Goal: Navigation & Orientation: Find specific page/section

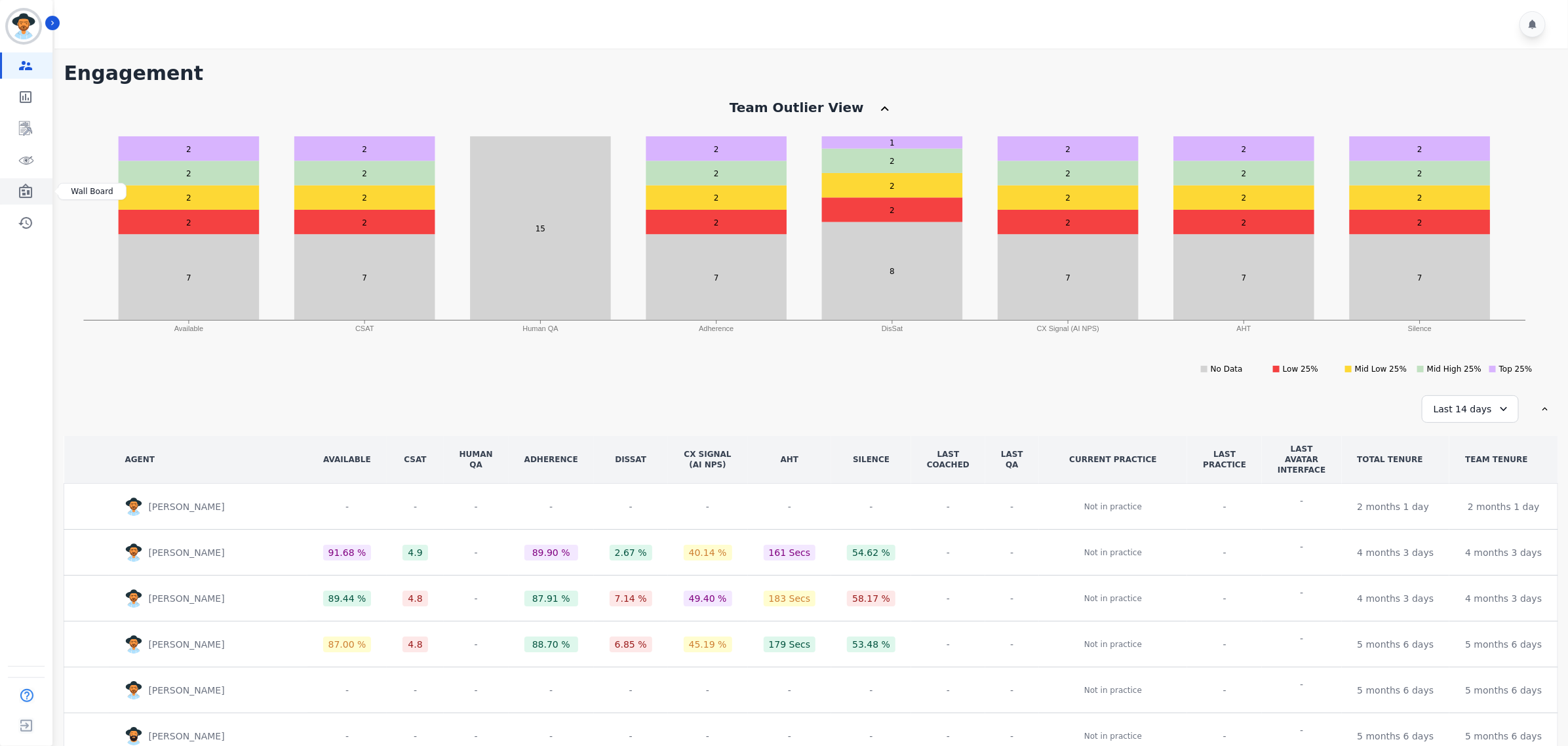
click at [14, 190] on link "Sidebar" at bounding box center [27, 191] width 51 height 27
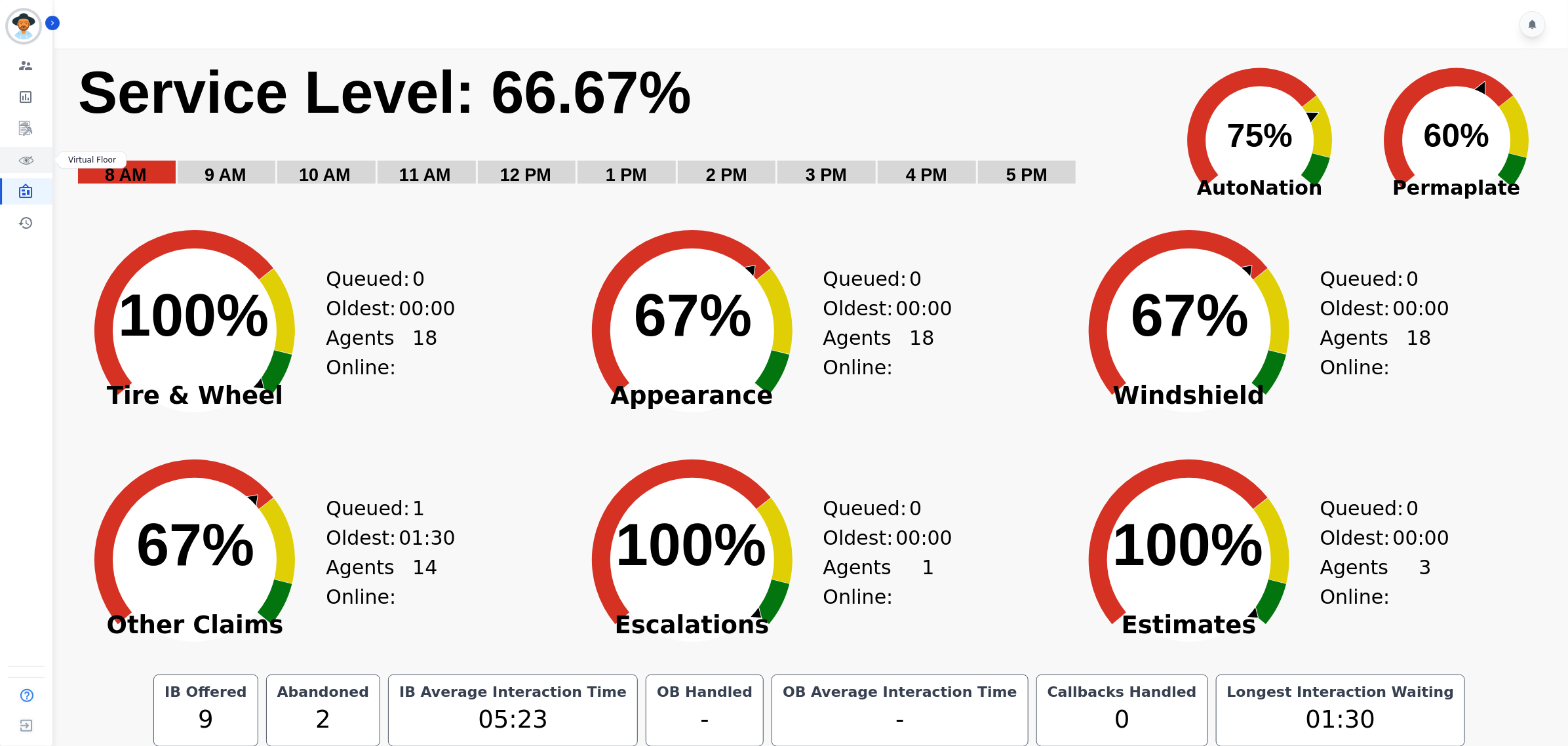
click at [14, 162] on link "Sidebar" at bounding box center [27, 159] width 51 height 27
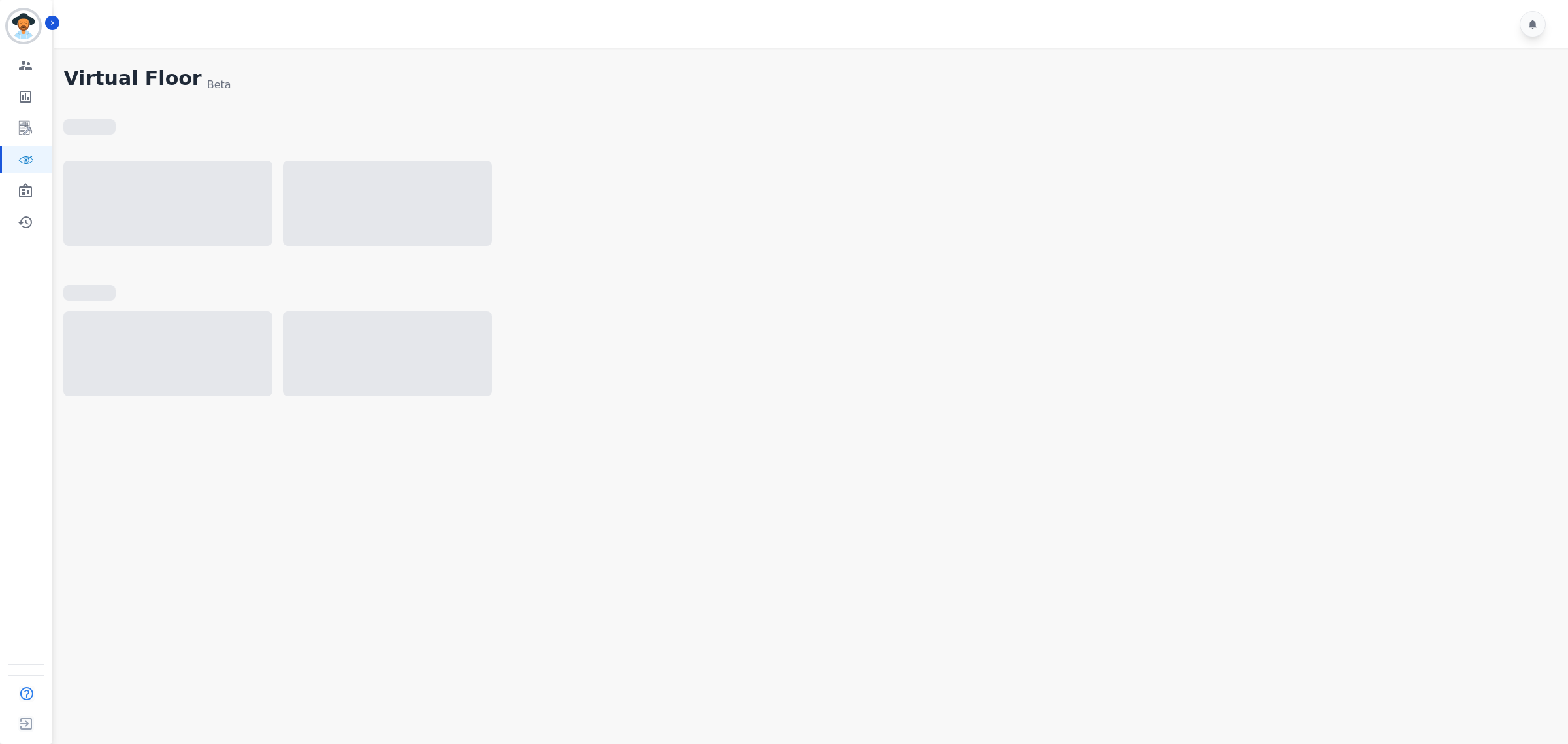
click at [1176, 423] on div "Virtual Floor Beta" at bounding box center [809, 245] width 1492 height 358
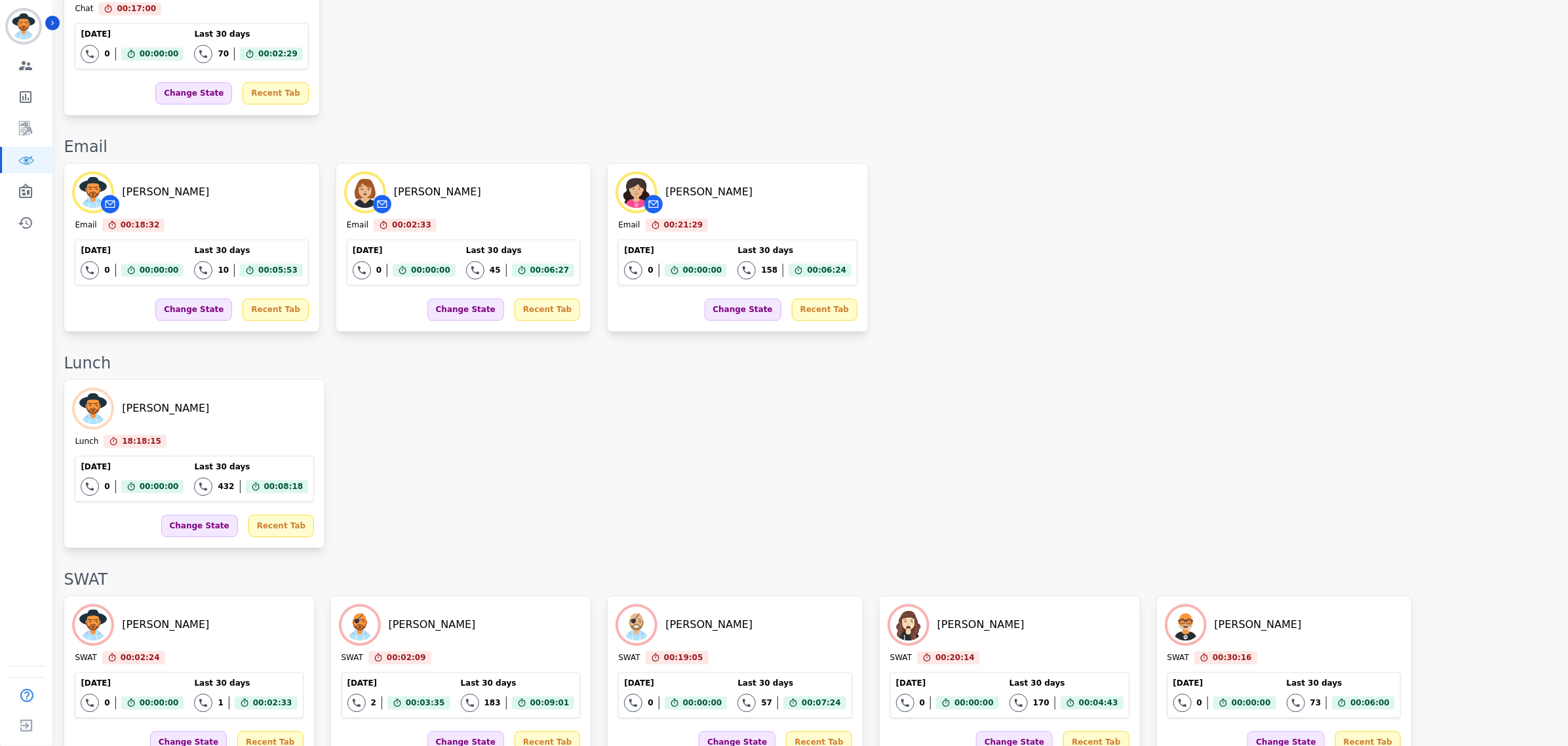
scroll to position [1422, 0]
